Goal: Task Accomplishment & Management: Use online tool/utility

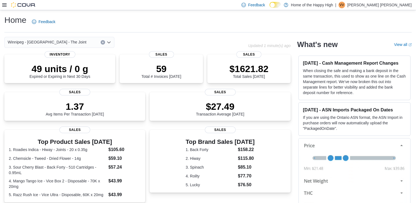
click at [4, 7] on icon at bounding box center [4, 5] width 4 height 4
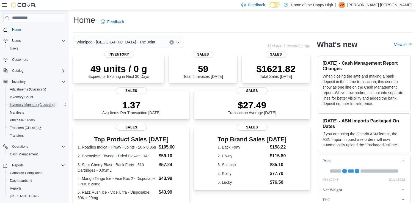
click at [27, 104] on span "Inventory Manager (Classic)" at bounding box center [32, 105] width 45 height 4
click at [177, 42] on icon "Open list of options" at bounding box center [177, 42] width 4 height 4
click at [111, 43] on span "Winnipeg - [GEOGRAPHIC_DATA] - The Joint" at bounding box center [115, 42] width 79 height 7
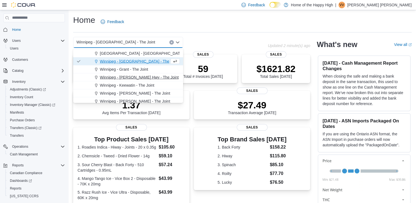
scroll to position [1194, 0]
click at [128, 86] on span "Winnipeg - Keewatin - The Joint" at bounding box center [127, 85] width 54 height 5
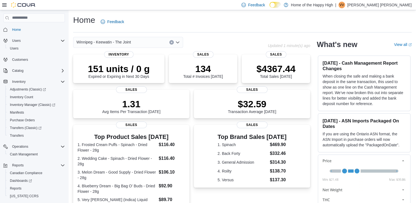
click at [177, 43] on icon "Open list of options" at bounding box center [177, 43] width 3 height 2
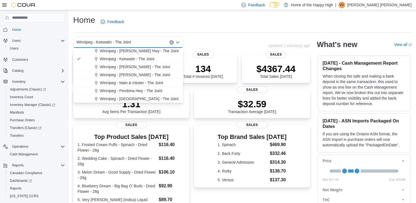
scroll to position [1220, 0]
click at [126, 78] on button "Winnipeg - [PERSON_NAME] - The Joint" at bounding box center [128, 75] width 110 height 8
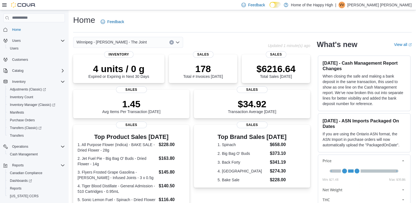
click at [179, 46] on div "Winnipeg - [PERSON_NAME] - The Joint" at bounding box center [128, 42] width 110 height 11
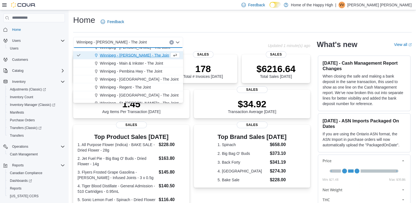
scroll to position [1240, 0]
click at [140, 60] on span "Winnipeg - Main & Inkster - The Joint" at bounding box center [131, 62] width 63 height 5
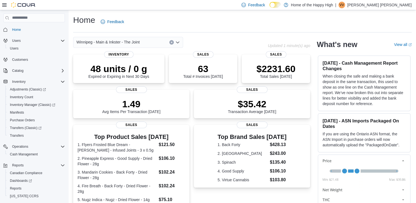
click at [177, 42] on icon "Open list of options" at bounding box center [177, 42] width 4 height 4
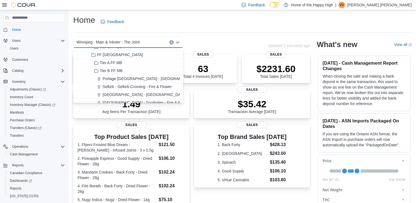
scroll to position [335, 0]
